Goal: Go to known website: Access a specific website the user already knows

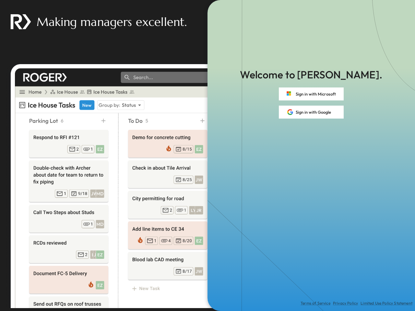
click at [207, 156] on div "Terms of Service Privacy Policy Limited Use Policy Statement" at bounding box center [310, 215] width 207 height 192
click at [311, 94] on button "Sign in with Microsoft" at bounding box center [311, 93] width 65 height 13
click at [311, 112] on button "Sign in with Google" at bounding box center [311, 112] width 65 height 13
